Goal: Information Seeking & Learning: Learn about a topic

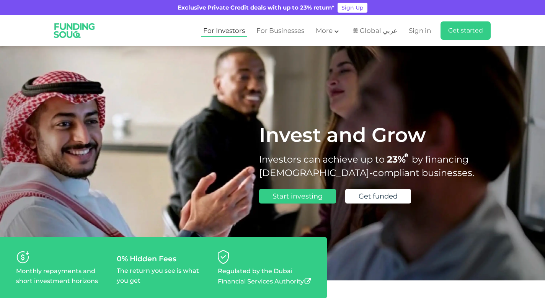
click at [227, 31] on link "For Investors" at bounding box center [224, 31] width 46 height 13
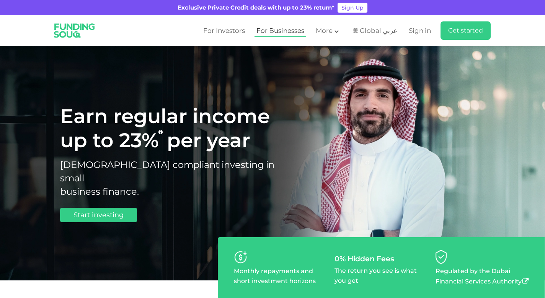
click at [270, 31] on link "For Businesses" at bounding box center [281, 31] width 52 height 13
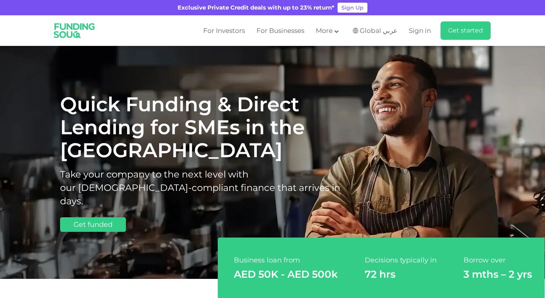
click at [329, 33] on span "More" at bounding box center [324, 31] width 17 height 8
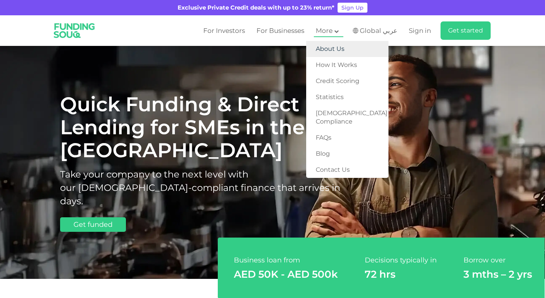
click at [334, 56] on link "About Us" at bounding box center [347, 49] width 82 height 16
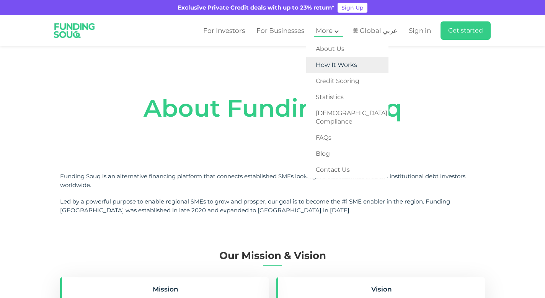
click at [334, 69] on link "How It Works" at bounding box center [347, 65] width 82 height 16
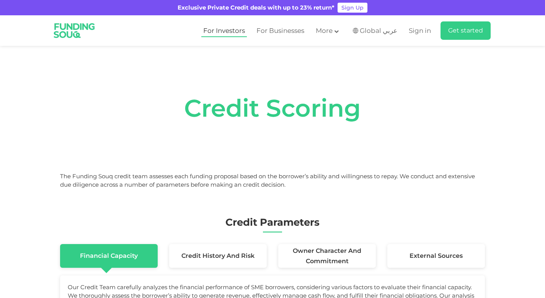
click at [233, 30] on link "For Investors" at bounding box center [224, 31] width 46 height 13
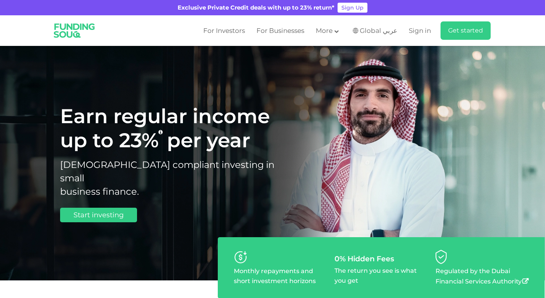
scroll to position [-1, 0]
